Goal: Information Seeking & Learning: Learn about a topic

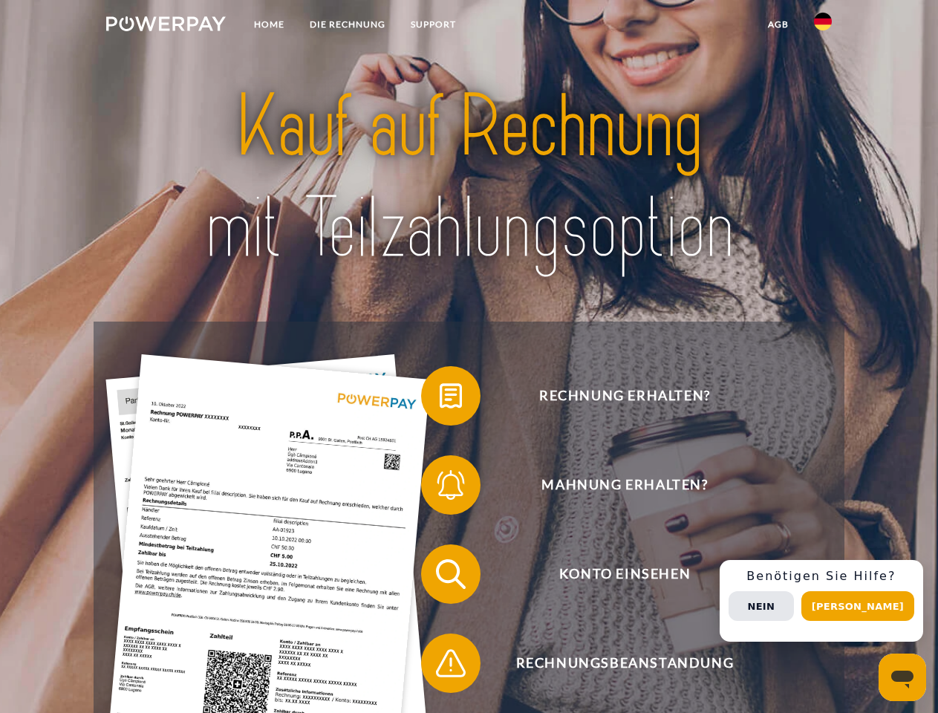
click at [166, 26] on img at bounding box center [166, 23] width 120 height 15
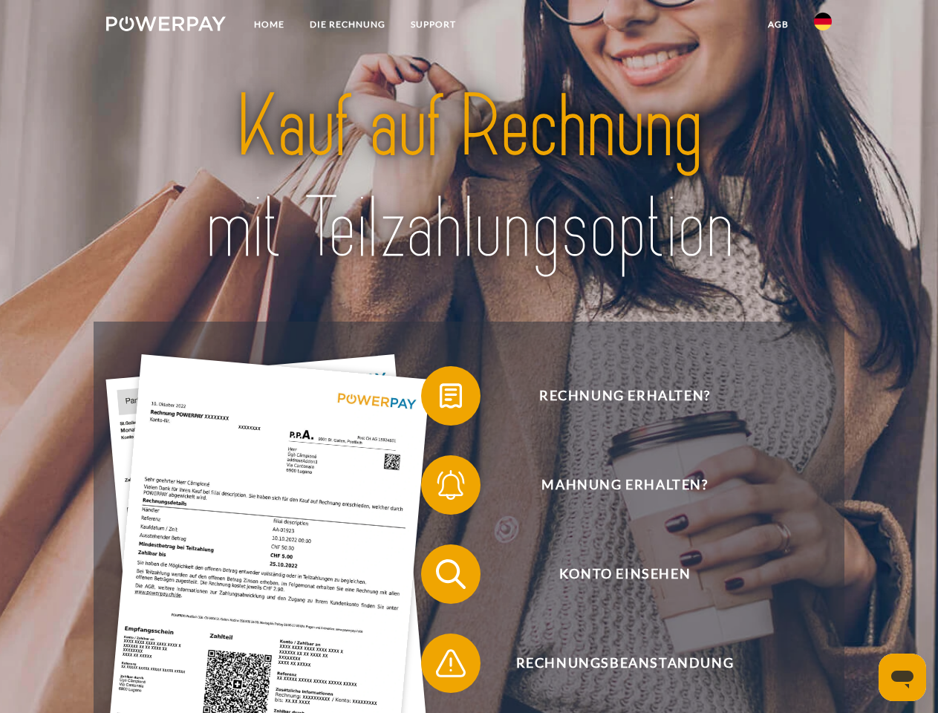
click at [823, 26] on img at bounding box center [823, 22] width 18 height 18
click at [777, 25] on link "agb" at bounding box center [778, 24] width 46 height 27
click at [440, 399] on span at bounding box center [428, 396] width 74 height 74
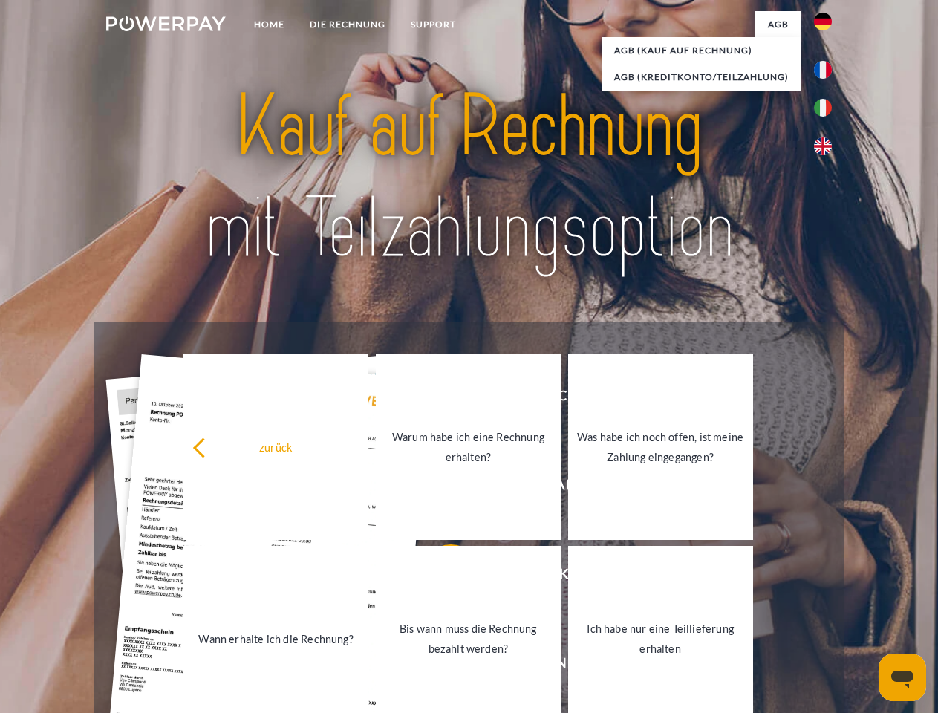
click at [440, 488] on link "Warum habe ich eine Rechnung erhalten?" at bounding box center [468, 447] width 185 height 186
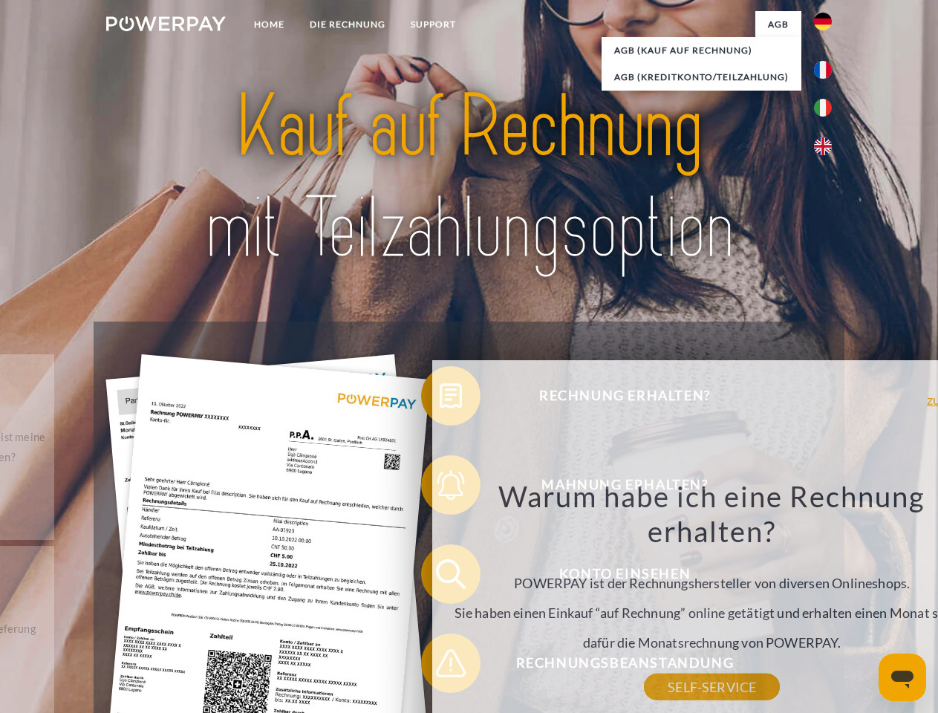
click at [441, 577] on div "Warum habe ich eine Rechnung erhalten? POWERPAY ist der Rechnungshersteller von…" at bounding box center [712, 582] width 542 height 209
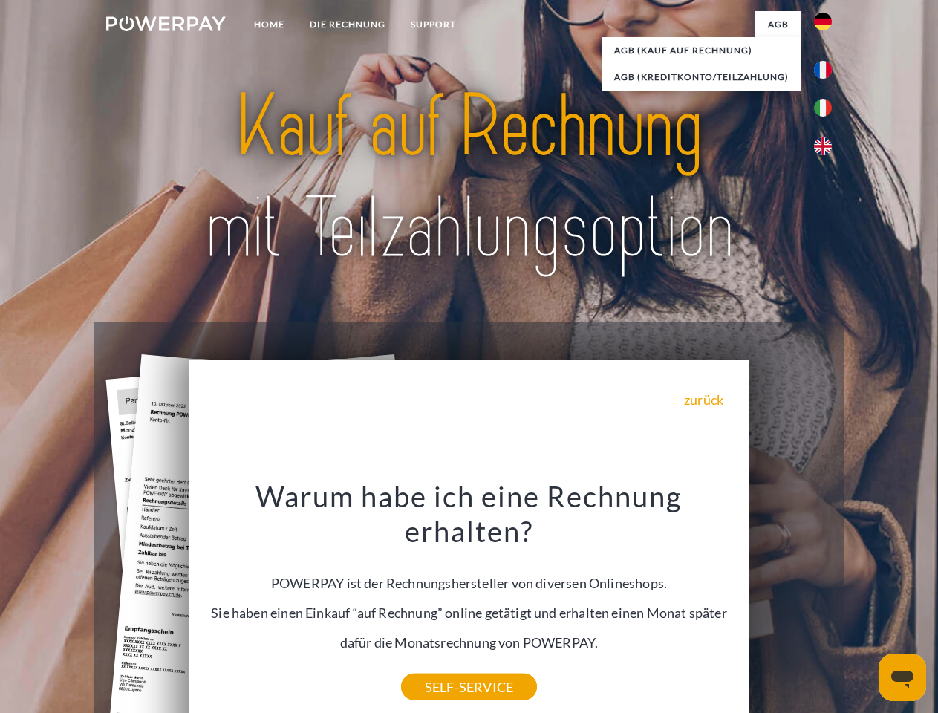
click at [440, 666] on div "Warum habe ich eine Rechnung erhalten? POWERPAY ist der Rechnungshersteller von…" at bounding box center [469, 582] width 542 height 209
click at [826, 601] on div "Rechnung erhalten? Mahnung erhalten? Konto einsehen" at bounding box center [469, 618] width 750 height 594
click at [790, 604] on span "Konto einsehen" at bounding box center [625, 573] width 364 height 59
click at [863, 606] on header "Home DIE RECHNUNG SUPPORT" at bounding box center [469, 512] width 938 height 1025
